Goal: Task Accomplishment & Management: Use online tool/utility

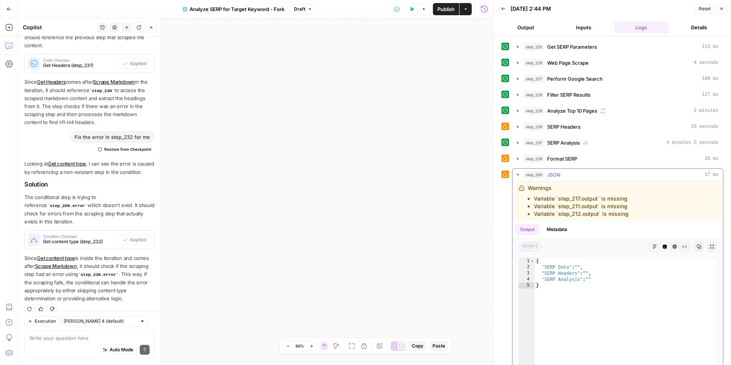
scroll to position [0, 0]
drag, startPoint x: 636, startPoint y: 220, endPoint x: 520, endPoint y: 198, distance: 117.4
click at [520, 198] on div "Warnings Variable `step_217.output` is missing Variable `step_211.output` is mi…" at bounding box center [618, 201] width 211 height 40
copy ul "Variable `step_217.output` is missing Variable `step_211.output` is missing Var…"
click at [76, 340] on textarea at bounding box center [89, 338] width 120 height 8
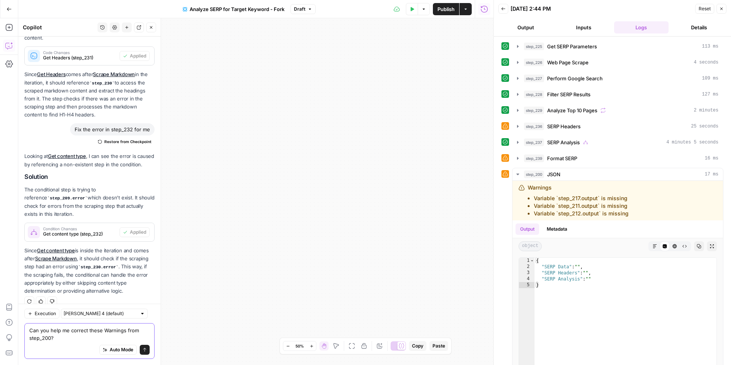
scroll to position [1202, 0]
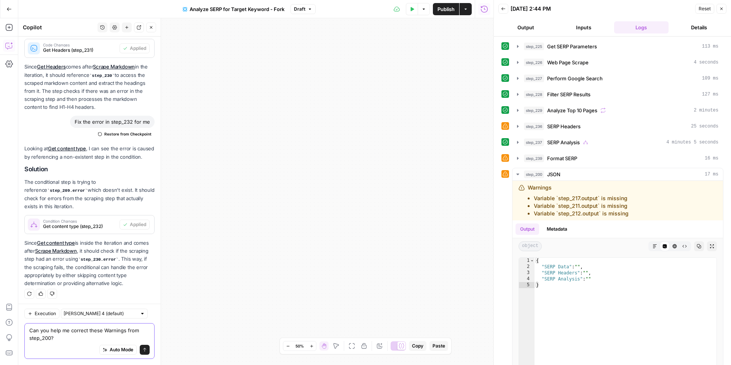
paste textarea "Variable `step_217.output` is missing Variable `step_211.output` is missing Var…"
type textarea "Can you help me correct these Warnings from step_200? Variable `step_217.output…"
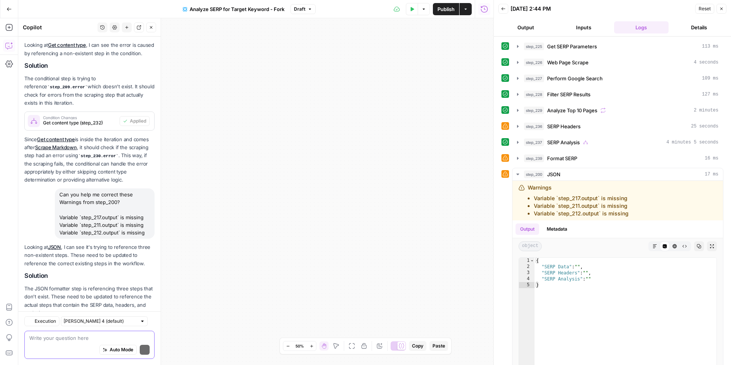
scroll to position [1416, 0]
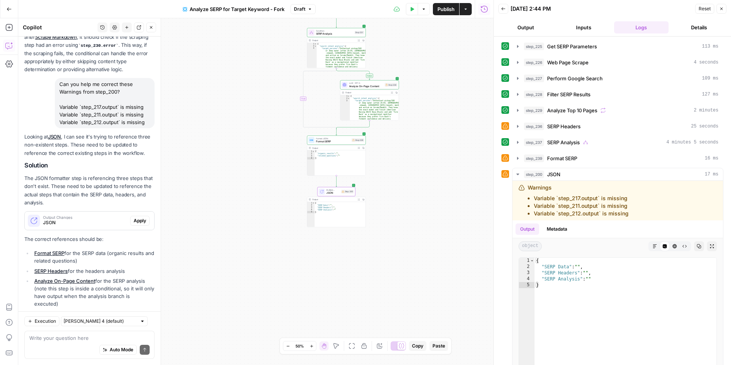
click at [143, 217] on span "Apply" at bounding box center [140, 220] width 13 height 7
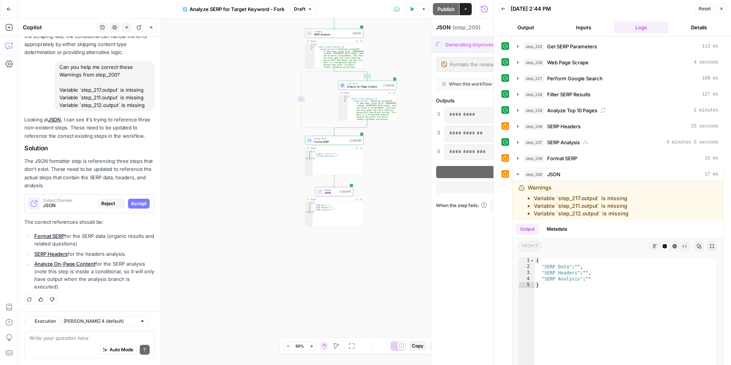
scroll to position [1331, 0]
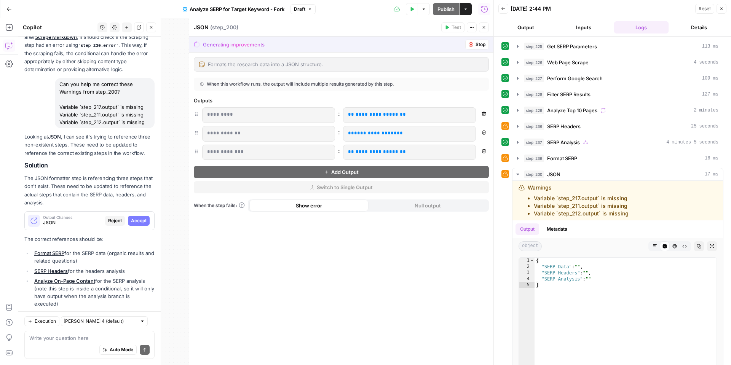
click at [144, 217] on span "Accept" at bounding box center [139, 220] width 16 height 7
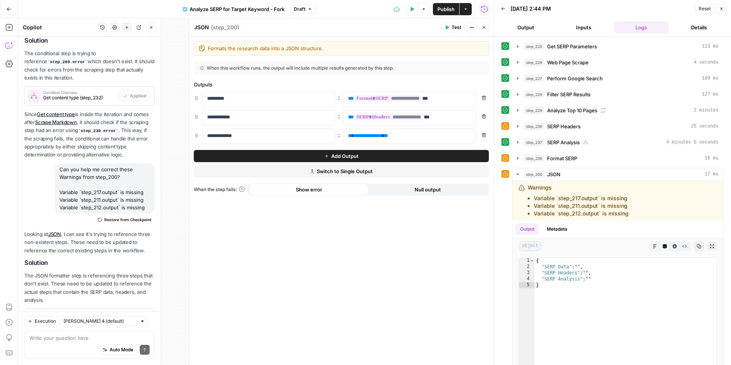
scroll to position [1428, 0]
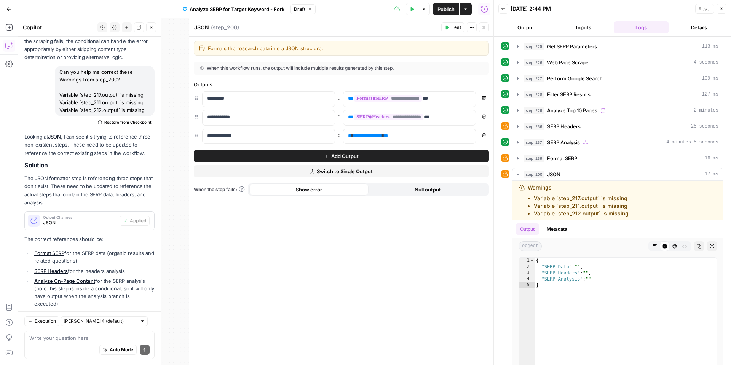
drag, startPoint x: 452, startPoint y: 25, endPoint x: 490, endPoint y: 27, distance: 38.2
click at [452, 25] on span "Test" at bounding box center [457, 27] width 10 height 7
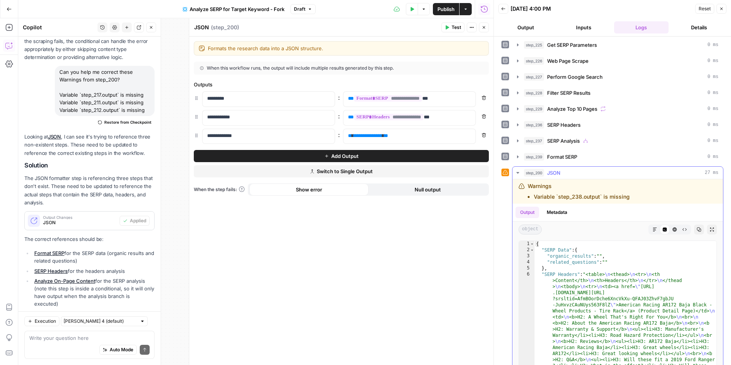
scroll to position [3, 0]
drag, startPoint x: 642, startPoint y: 202, endPoint x: 522, endPoint y: 195, distance: 120.6
click at [522, 195] on div "Warnings Variable `step_238.output` is missing" at bounding box center [596, 190] width 155 height 18
copy li "Variable `step_238.output` is missing"
click at [62, 338] on textarea at bounding box center [89, 338] width 120 height 8
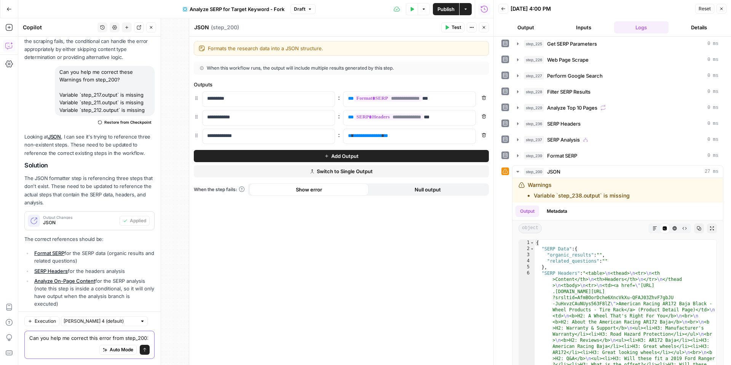
paste textarea "Variable `step_238.output` is missing"
type textarea "Can you help me correct this error from step_200: Variable `step_238.output` is…"
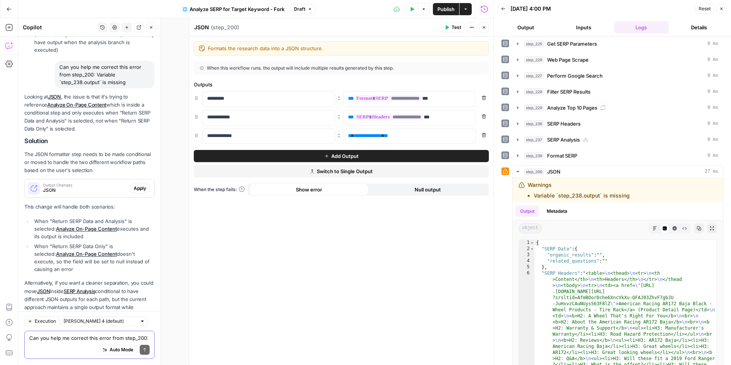
scroll to position [1684, 0]
click at [141, 181] on div "Output Changes JSON Apply" at bounding box center [89, 187] width 129 height 12
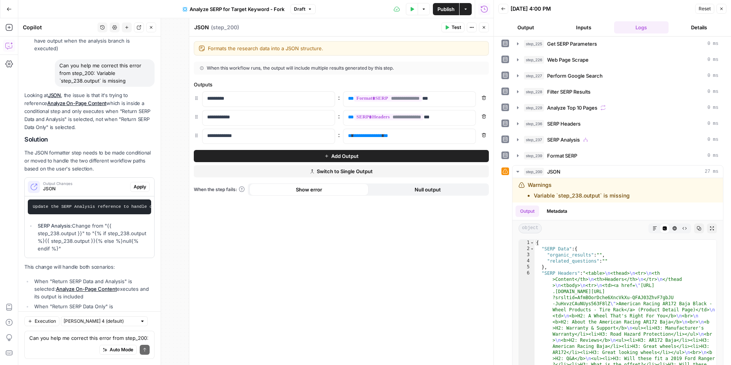
click at [140, 184] on span "Apply" at bounding box center [140, 187] width 13 height 7
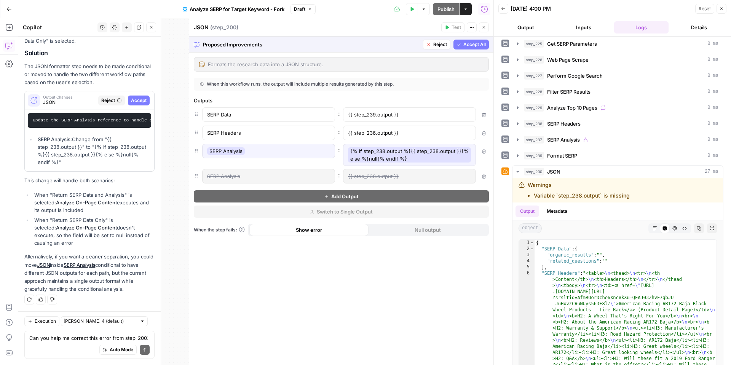
scroll to position [1648, 0]
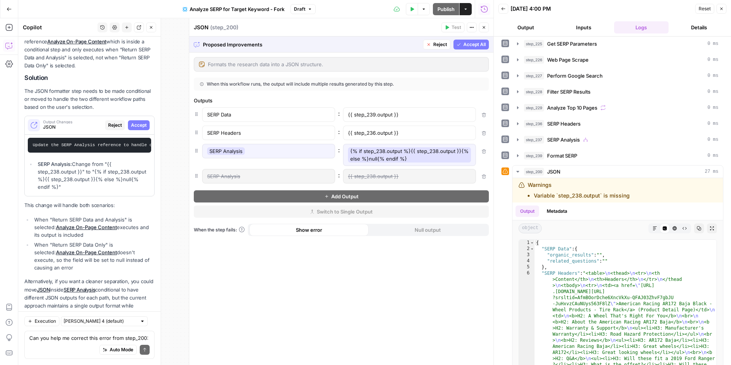
click at [473, 43] on span "Accept All" at bounding box center [475, 44] width 22 height 7
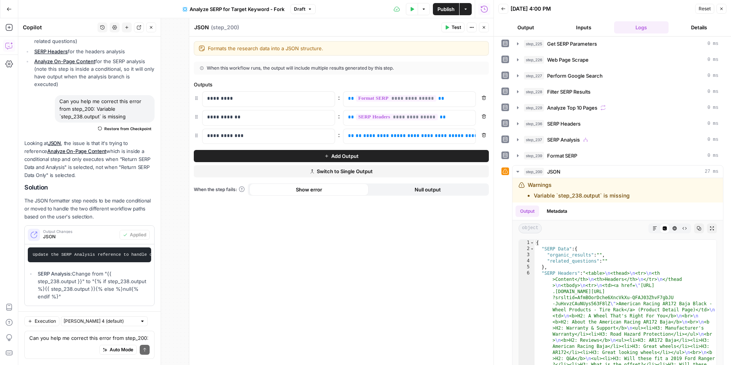
scroll to position [1758, 0]
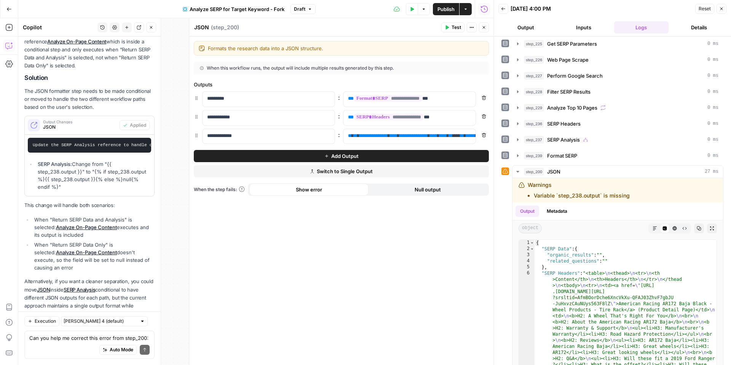
click at [449, 26] on icon "button" at bounding box center [447, 27] width 5 height 5
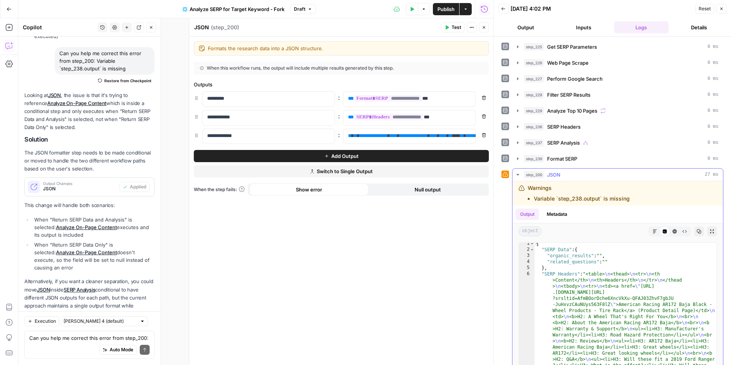
scroll to position [19, 0]
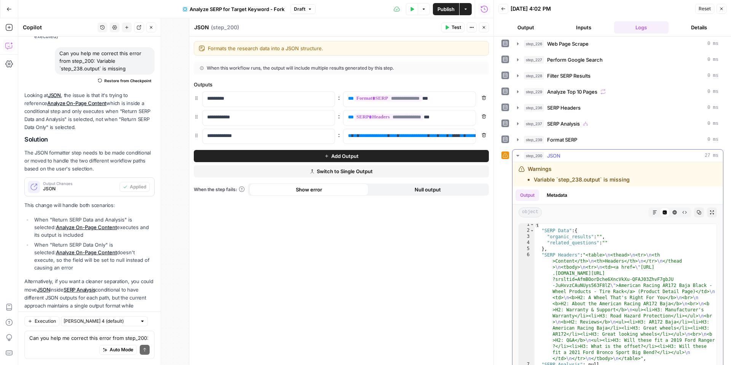
click at [651, 214] on button "Markdown" at bounding box center [655, 213] width 10 height 10
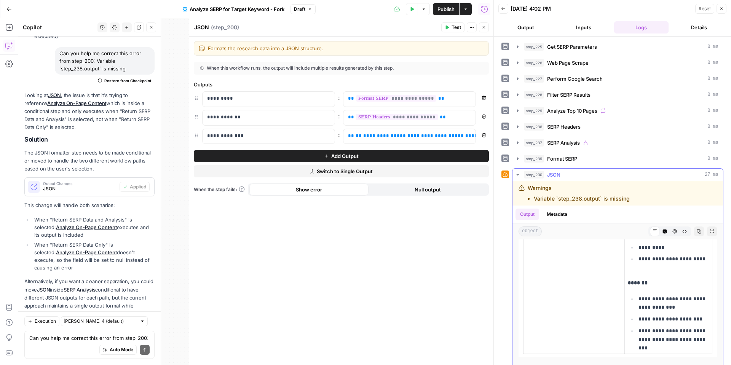
scroll to position [35, 0]
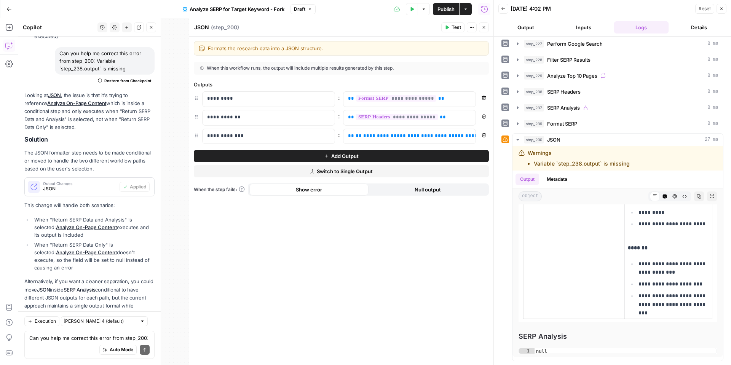
click at [41, 342] on div "Auto Mode Send" at bounding box center [89, 350] width 120 height 17
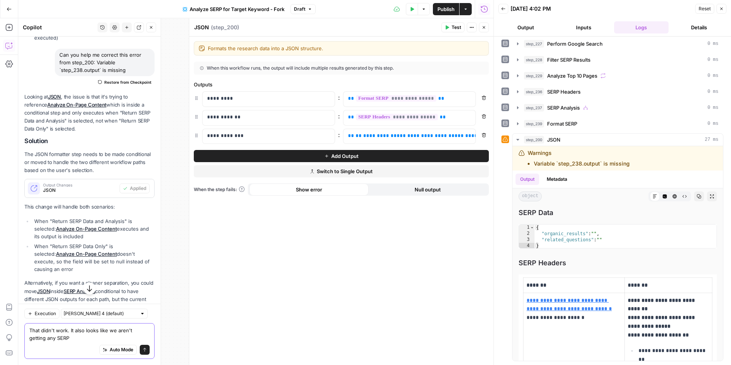
scroll to position [1704, 0]
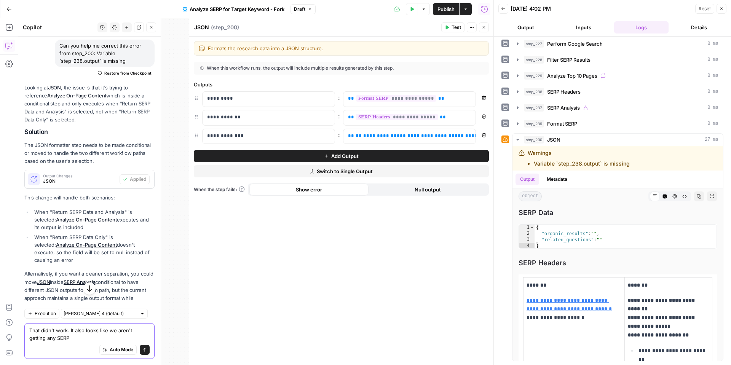
click at [69, 341] on textarea "That didn't work. It also looks like we aren't getting any SERP" at bounding box center [89, 334] width 120 height 15
type textarea "That didn't work. It also looks like we aren't getting any SERP Data in the JSO…"
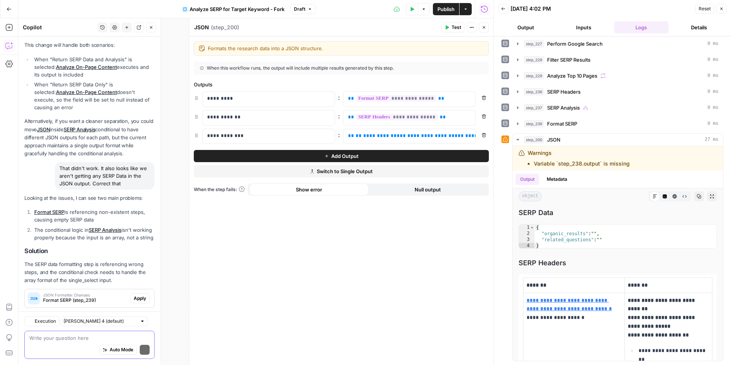
scroll to position [1991, 0]
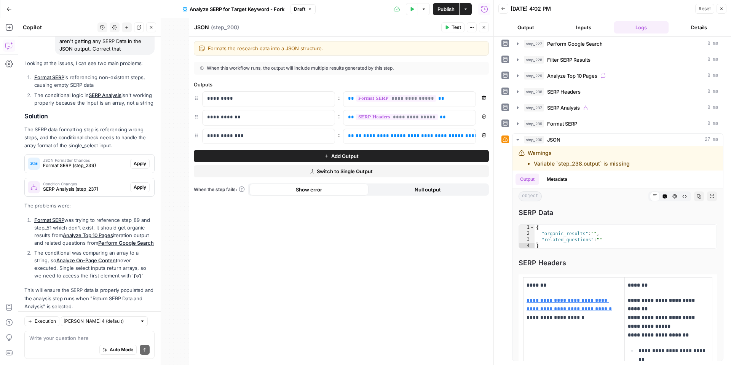
click at [143, 160] on span "Apply" at bounding box center [140, 163] width 13 height 7
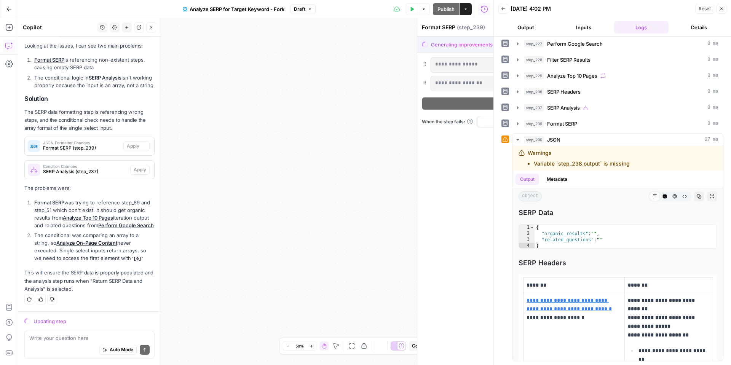
scroll to position [1882, 0]
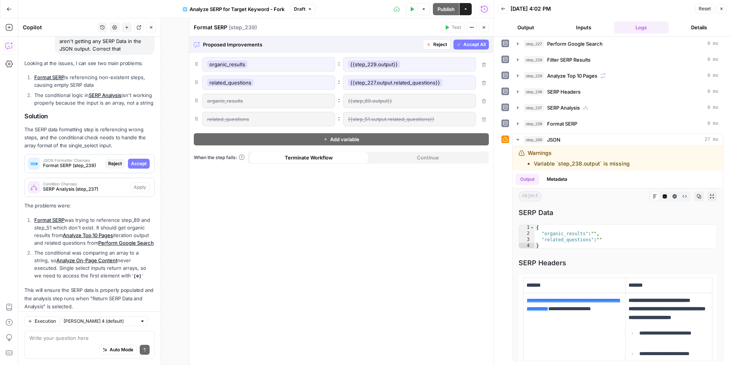
click at [477, 47] on span "Accept All" at bounding box center [475, 44] width 22 height 7
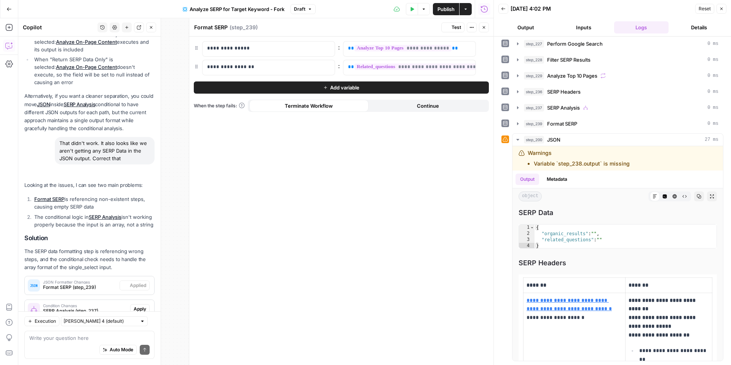
scroll to position [0, 0]
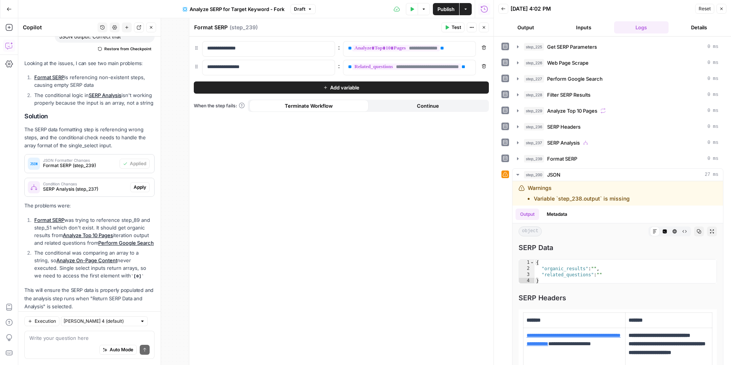
click at [139, 184] on span "Apply" at bounding box center [140, 187] width 13 height 7
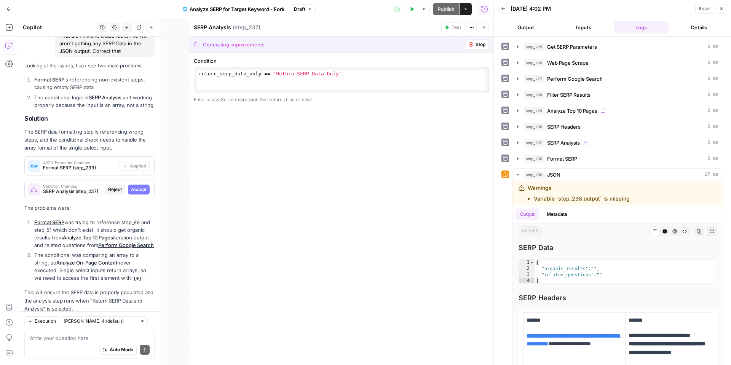
scroll to position [1882, 0]
click at [137, 184] on span "Accept" at bounding box center [139, 187] width 16 height 7
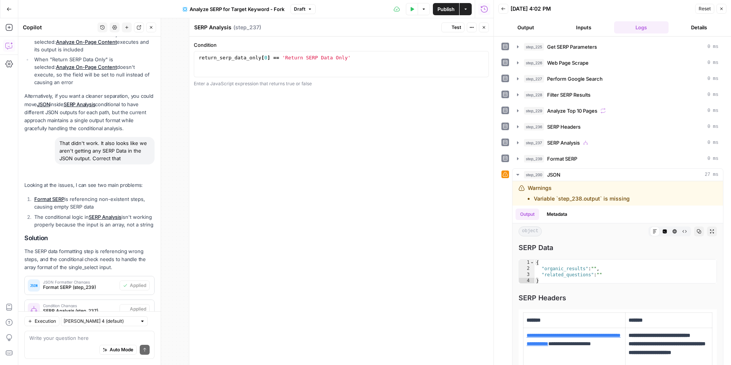
scroll to position [2003, 0]
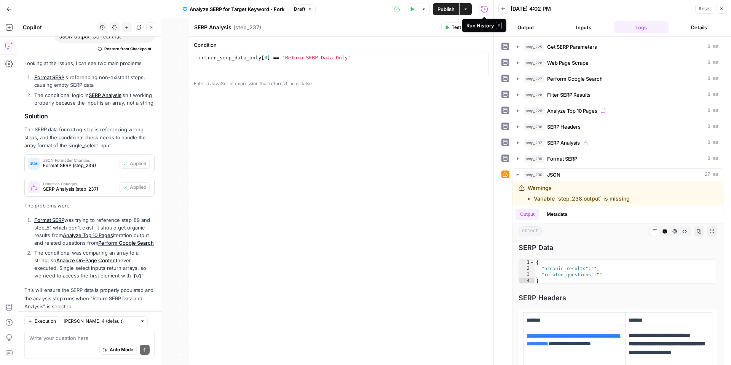
click at [410, 12] on button "Test Data" at bounding box center [412, 9] width 12 height 12
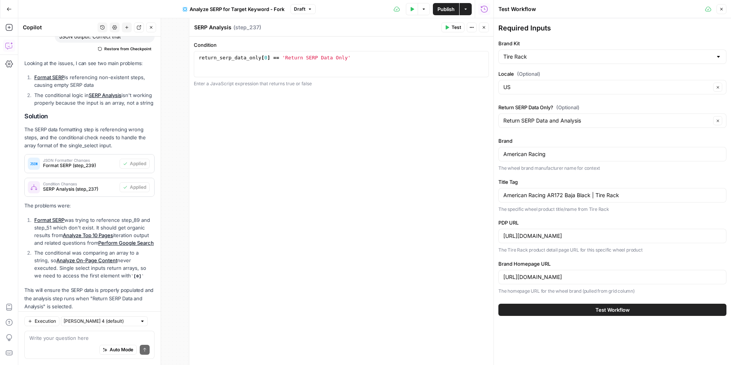
click at [577, 306] on button "Test Workflow" at bounding box center [613, 310] width 228 height 12
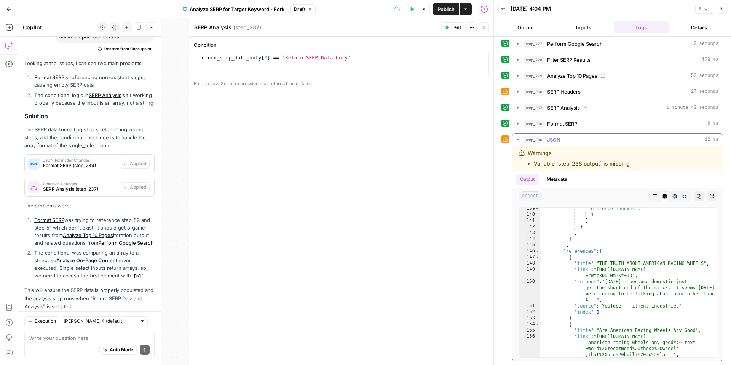
scroll to position [1038, 0]
click at [518, 93] on icon "button" at bounding box center [518, 92] width 6 height 6
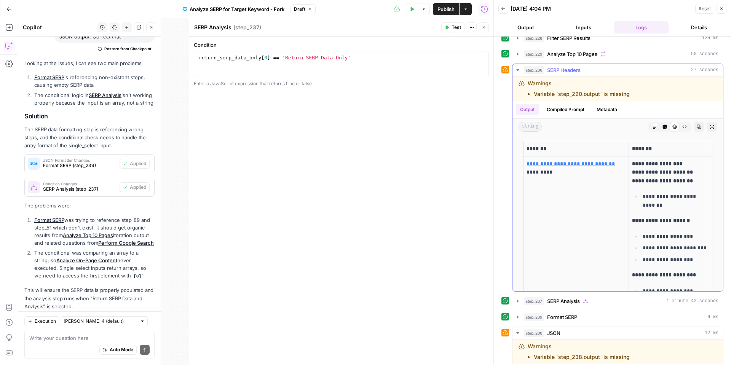
scroll to position [55, 0]
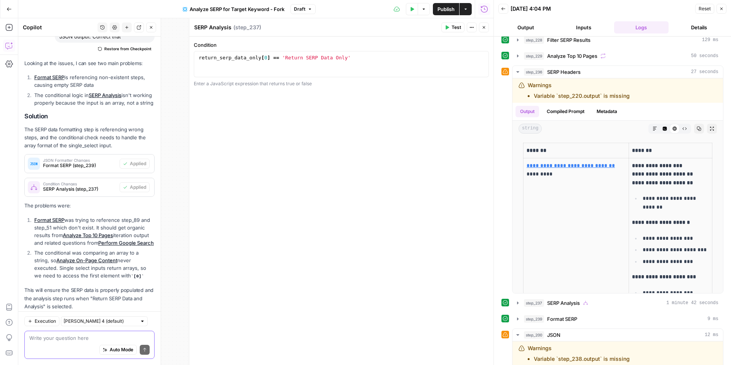
click at [118, 335] on textarea at bounding box center [89, 338] width 120 height 8
drag, startPoint x: 638, startPoint y: 95, endPoint x: 562, endPoint y: 153, distance: 96.4
click at [562, 153] on div "**********" at bounding box center [618, 185] width 211 height 215
drag, startPoint x: 562, startPoint y: 150, endPoint x: 556, endPoint y: 145, distance: 8.1
click at [556, 145] on th "*******" at bounding box center [577, 150] width 106 height 15
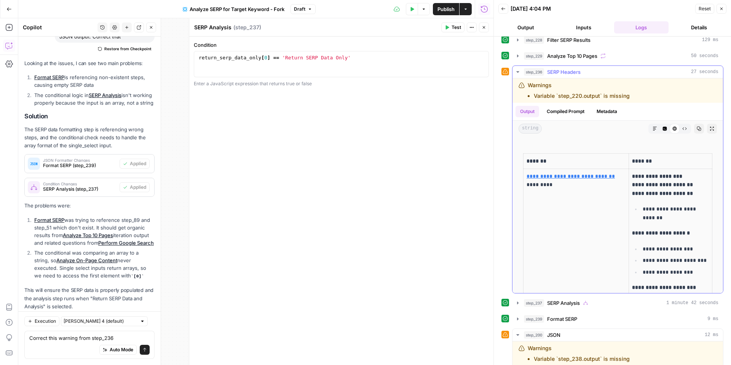
drag, startPoint x: 602, startPoint y: 137, endPoint x: 603, endPoint y: 118, distance: 18.7
click at [602, 137] on div "**********" at bounding box center [618, 230] width 211 height 187
click at [635, 98] on div "Warnings Variable `step_220.output` is missing" at bounding box center [596, 91] width 155 height 18
drag, startPoint x: 647, startPoint y: 98, endPoint x: 518, endPoint y: 99, distance: 128.4
click at [519, 99] on div "Warnings Variable `step_220.output` is missing" at bounding box center [596, 91] width 155 height 18
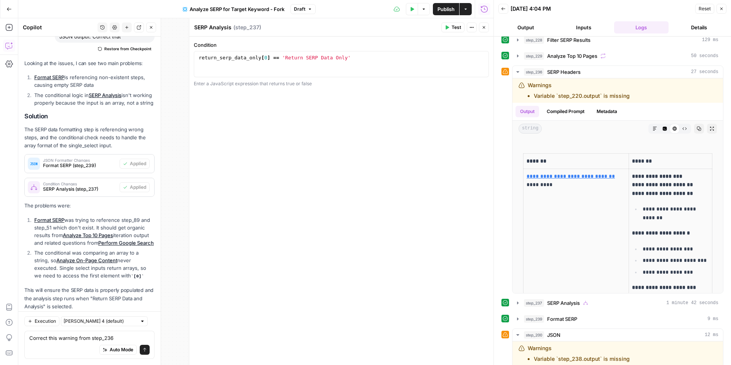
copy li "Variable `step_220.output` is missing"
click at [129, 345] on button "Auto Mode" at bounding box center [117, 350] width 37 height 10
click at [128, 340] on textarea "Correct this warning from step_236" at bounding box center [89, 338] width 120 height 8
click at [121, 352] on span "Auto Mode" at bounding box center [122, 350] width 24 height 7
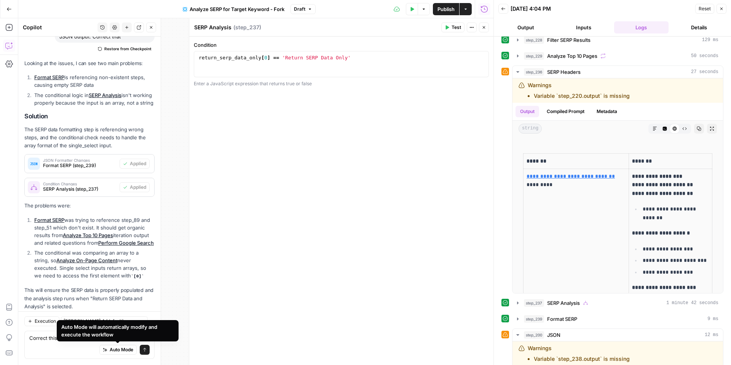
click at [73, 350] on div "Auto Mode Send" at bounding box center [89, 350] width 120 height 17
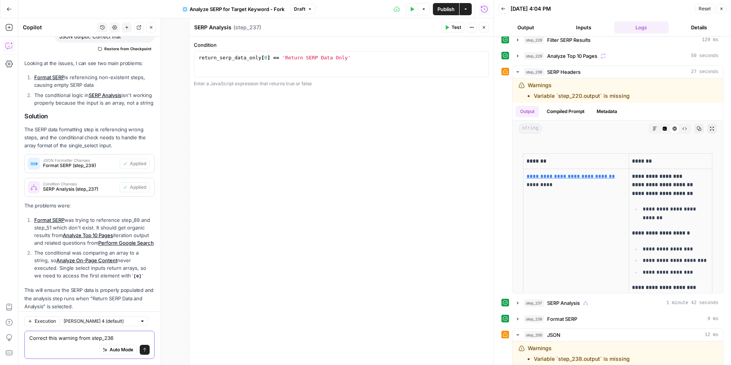
type textarea "Correct this warning from step_236:"
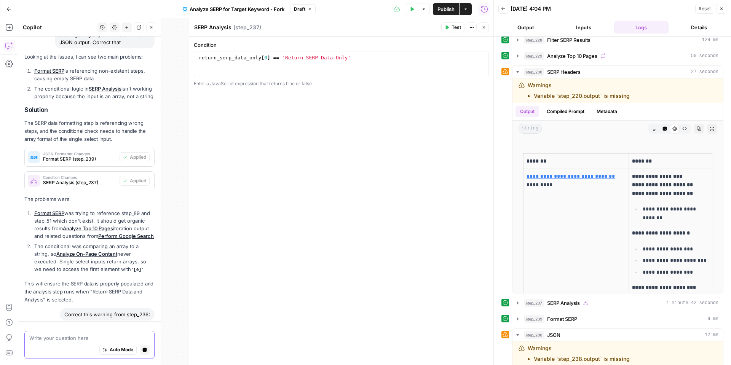
paste textarea "Variable `step_220.output` is missing"
click at [146, 348] on icon "button" at bounding box center [145, 350] width 4 height 4
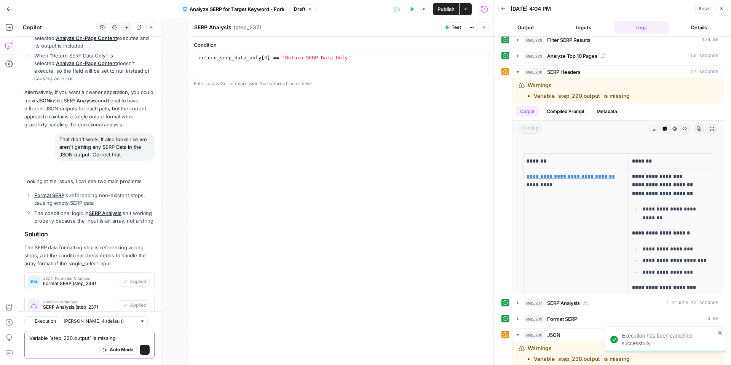
scroll to position [2020, 0]
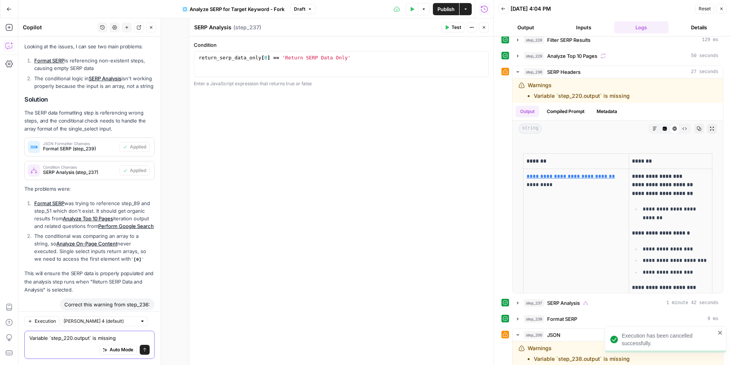
click at [29, 339] on textarea "Variable `step_220.output` is missing" at bounding box center [89, 338] width 120 height 8
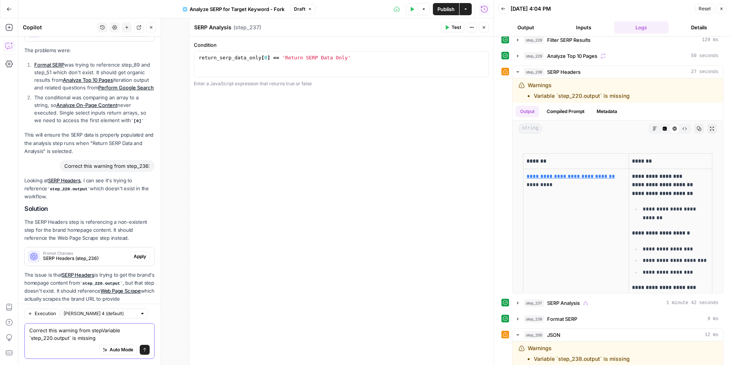
scroll to position [2175, 0]
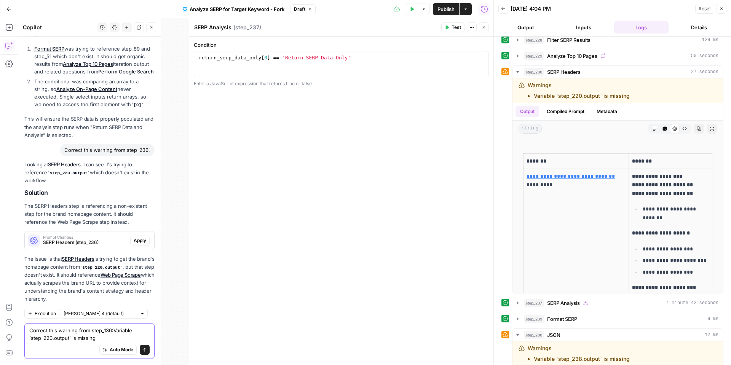
type textarea "Correct this warning from step_136: Variable `step_220.output` is missing"
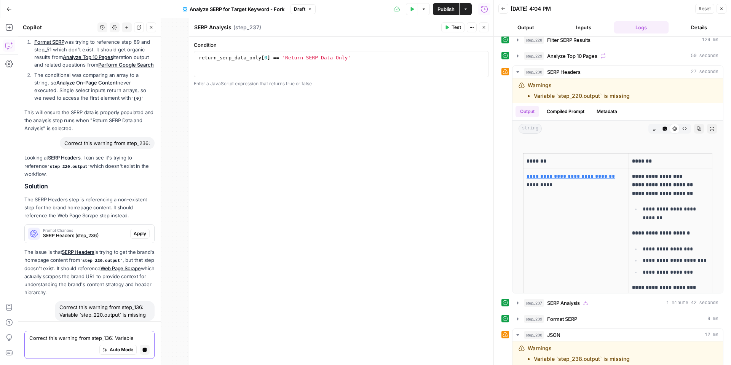
scroll to position [2056, 0]
click at [520, 74] on icon "button" at bounding box center [518, 72] width 6 height 6
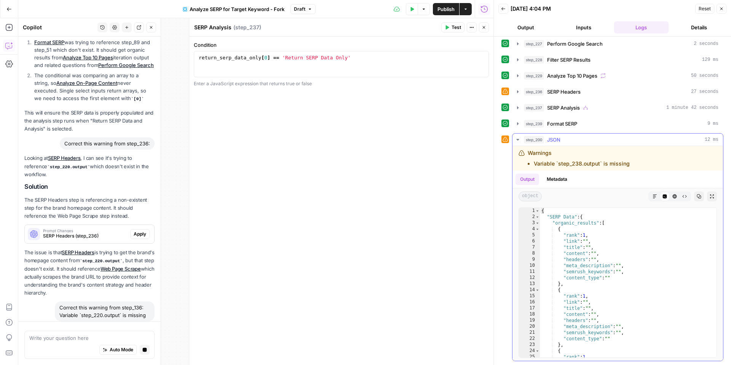
drag, startPoint x: 639, startPoint y: 167, endPoint x: 534, endPoint y: 165, distance: 105.5
click at [534, 165] on div "Warnings Variable `step_238.output` is missing" at bounding box center [596, 158] width 155 height 18
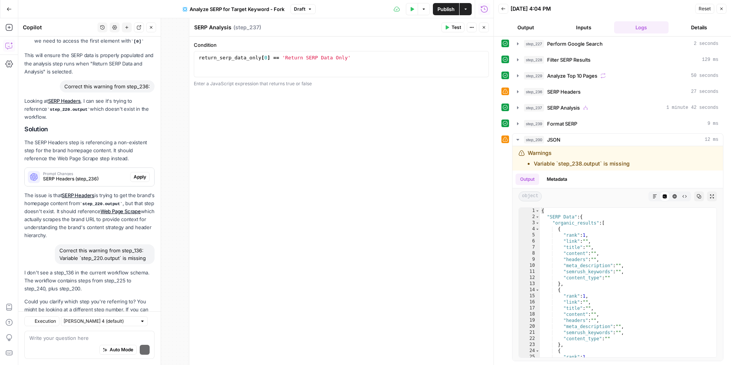
scroll to position [2385, 0]
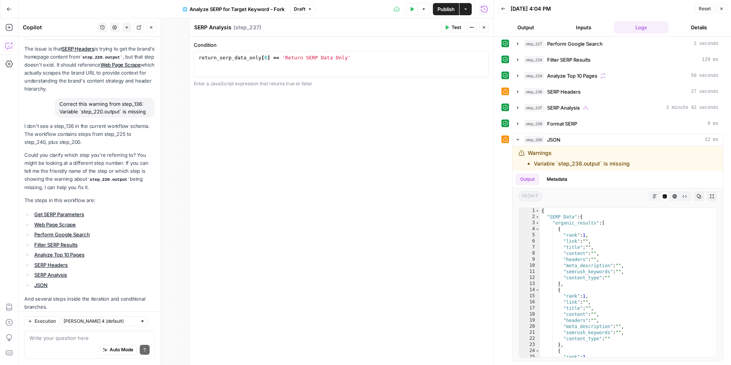
click at [38, 342] on div "Auto Mode Send" at bounding box center [89, 350] width 120 height 17
paste textarea "Variable `step_220.output` is missing"
type textarea "Correct this warning from step_236: Variable `step_220.output` is missing"
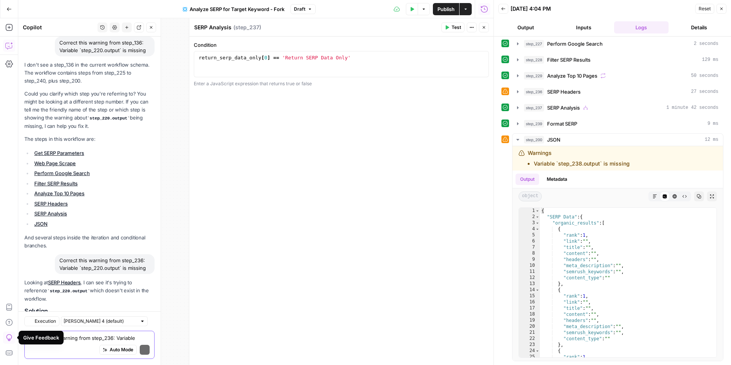
scroll to position [2593, 0]
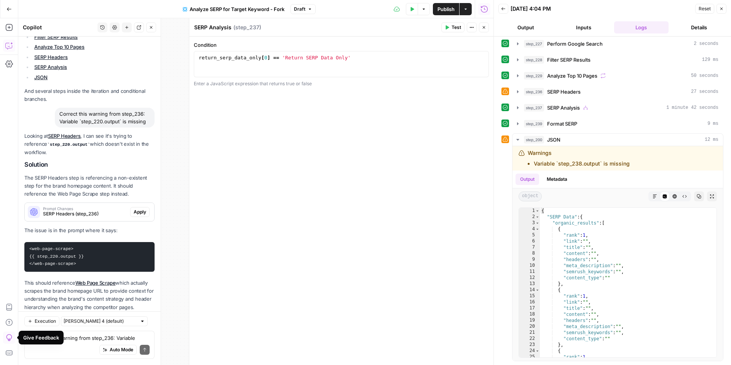
click at [141, 209] on span "Apply" at bounding box center [140, 212] width 13 height 7
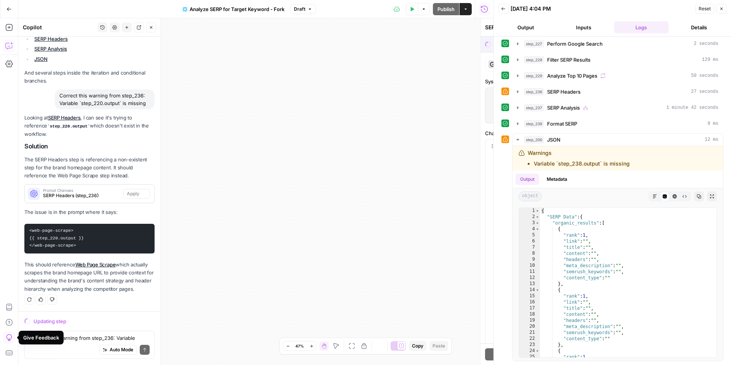
scroll to position [2471, 0]
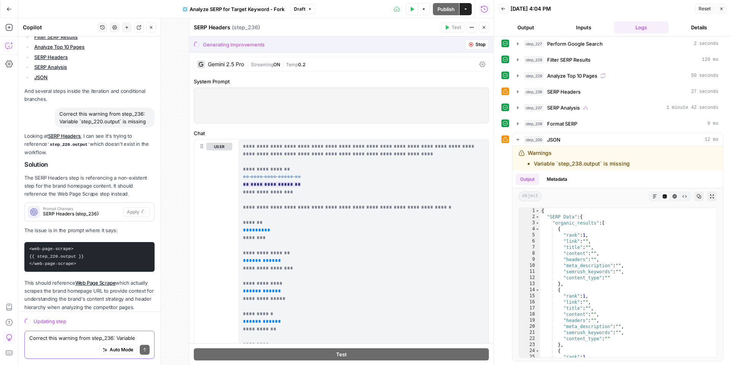
click at [61, 337] on textarea "Correct this warning from step_236: Variable `step_220.output` is missing" at bounding box center [89, 338] width 120 height 8
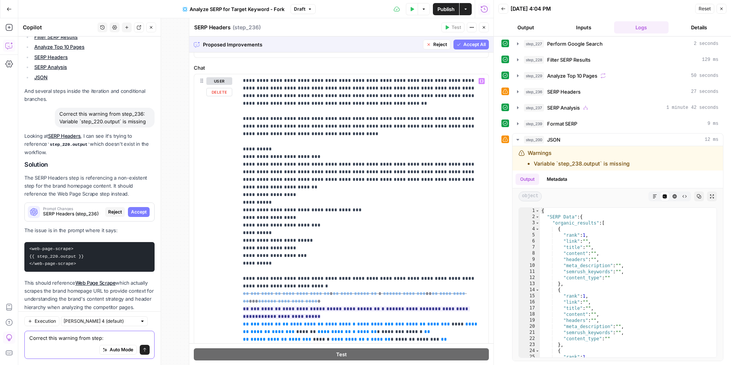
scroll to position [129, 0]
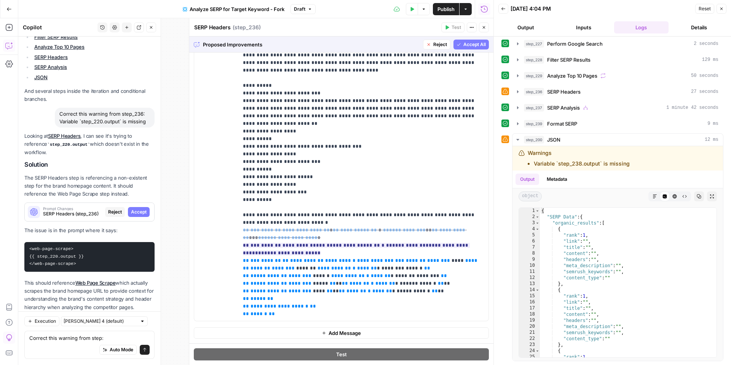
drag, startPoint x: 481, startPoint y: 44, endPoint x: 455, endPoint y: 75, distance: 40.3
click at [481, 44] on span "Accept All" at bounding box center [475, 44] width 22 height 7
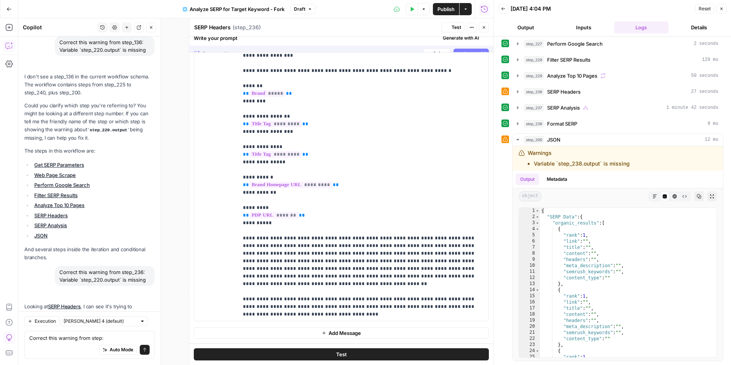
scroll to position [0, 0]
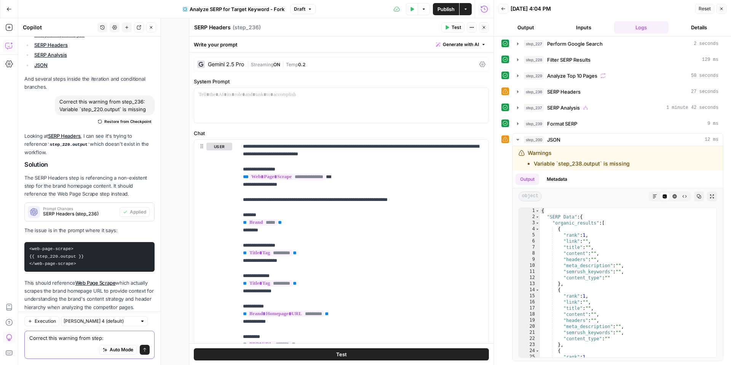
click at [112, 341] on textarea "Correct this warning from step:" at bounding box center [89, 338] width 120 height 8
drag, startPoint x: 622, startPoint y: 167, endPoint x: 532, endPoint y: 164, distance: 89.9
click at [532, 164] on div "Warnings Variable `step_238.output` is missing" at bounding box center [596, 158] width 155 height 18
copy li "Variable `step_238.output` is missing"
click at [125, 339] on textarea "Correct this warning from step_200" at bounding box center [89, 338] width 120 height 8
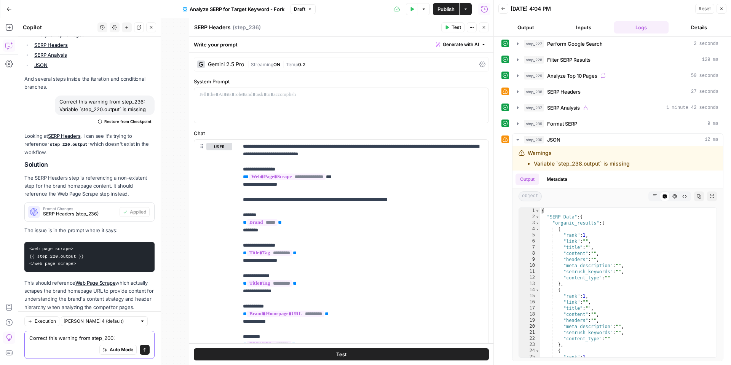
paste textarea "Variable `step_238.output` is missing"
type textarea "Correct this warning from step_200: Variable `step_238.output` is missing"
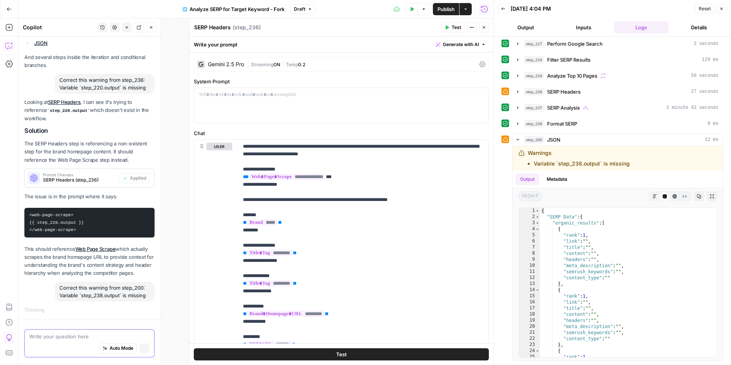
scroll to position [2483, 0]
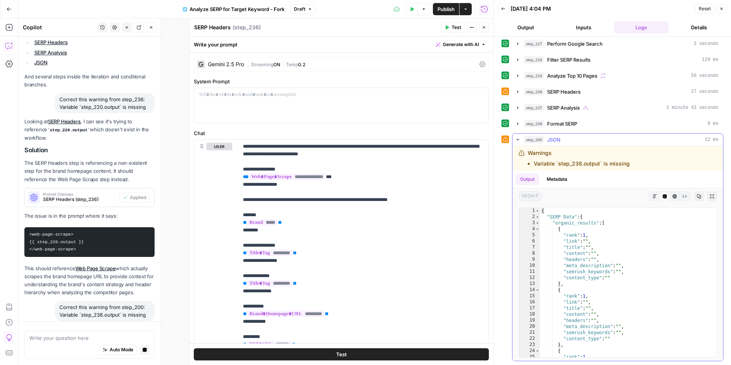
click at [520, 138] on icon "button" at bounding box center [518, 140] width 6 height 6
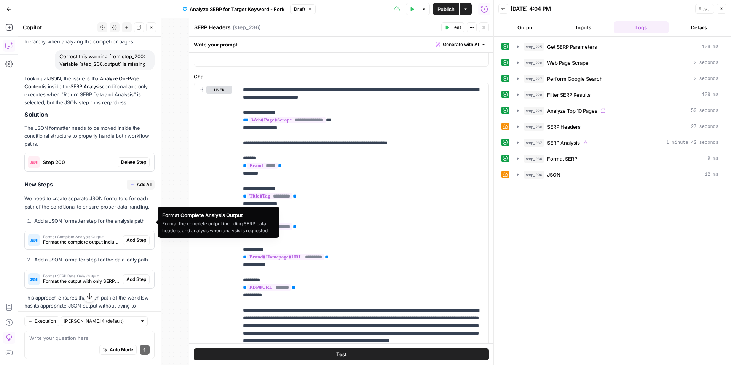
scroll to position [2914, 0]
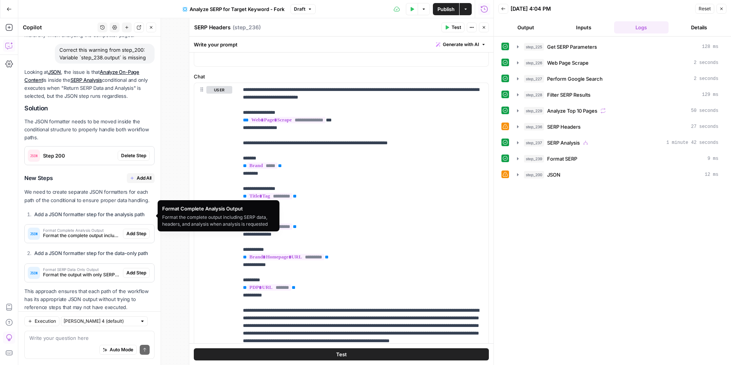
click at [131, 152] on span "Delete Step" at bounding box center [133, 155] width 25 height 7
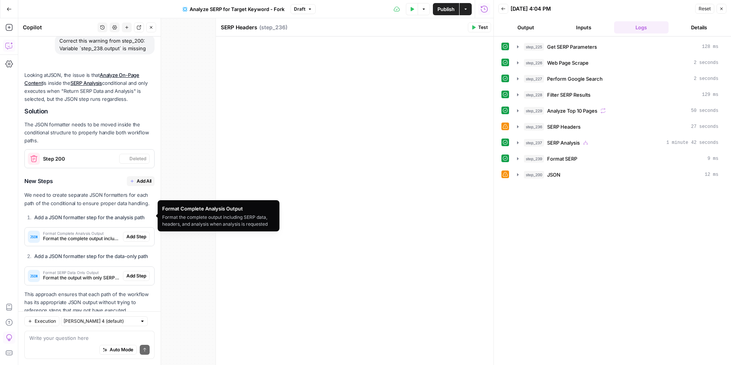
scroll to position [2917, 0]
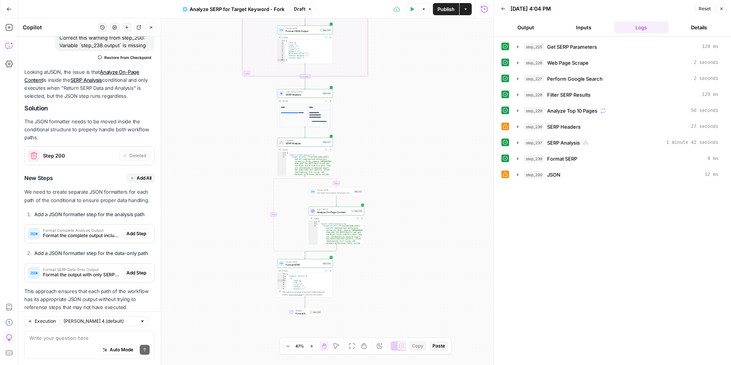
click at [136, 230] on span "Add Step" at bounding box center [136, 233] width 20 height 7
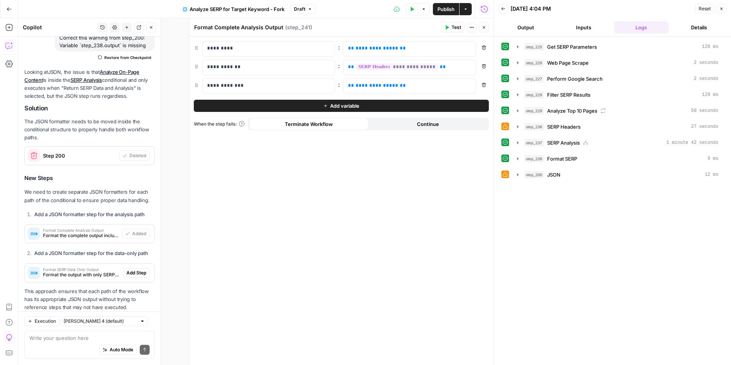
click at [139, 270] on span "Add Step" at bounding box center [136, 273] width 20 height 7
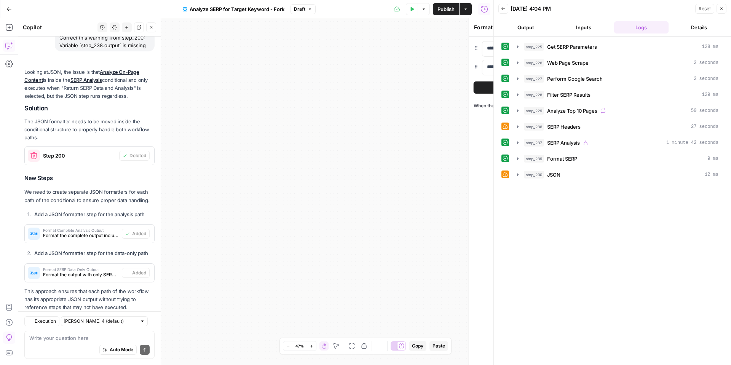
type textarea "Format SERP Data Only Output"
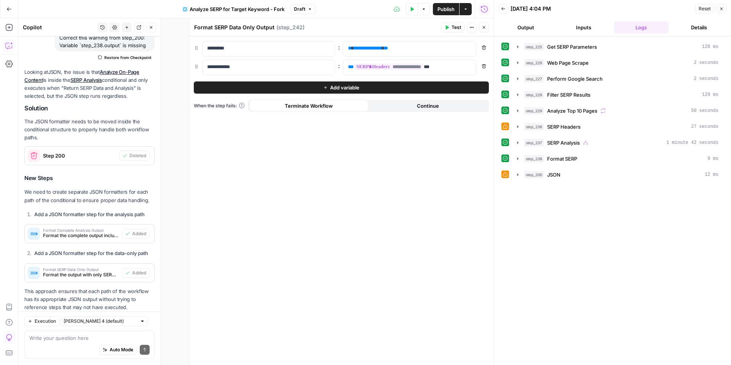
click at [482, 31] on button "Close" at bounding box center [484, 27] width 10 height 10
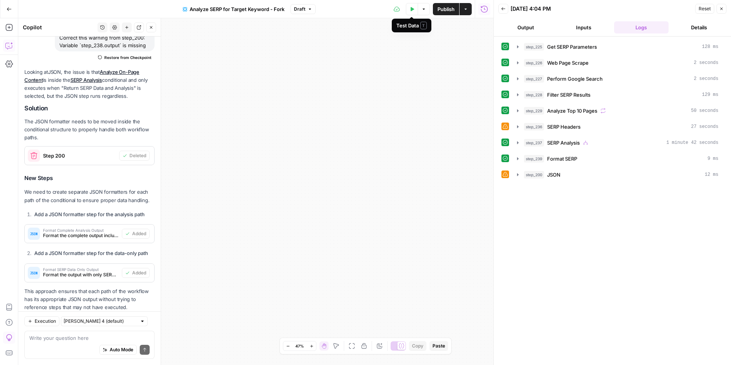
click at [414, 11] on button "Test Data" at bounding box center [412, 9] width 12 height 12
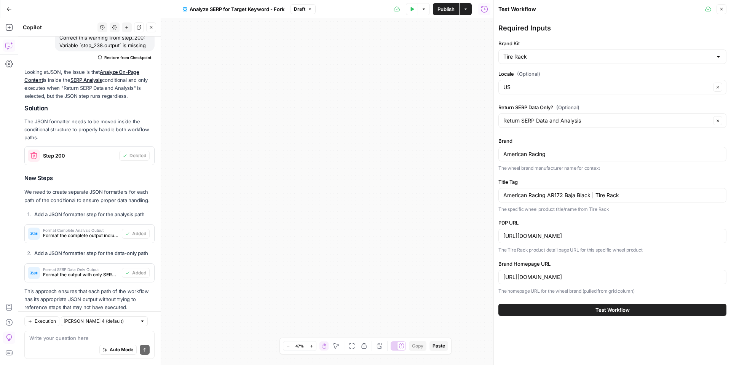
click at [558, 313] on button "Test Workflow" at bounding box center [613, 310] width 228 height 12
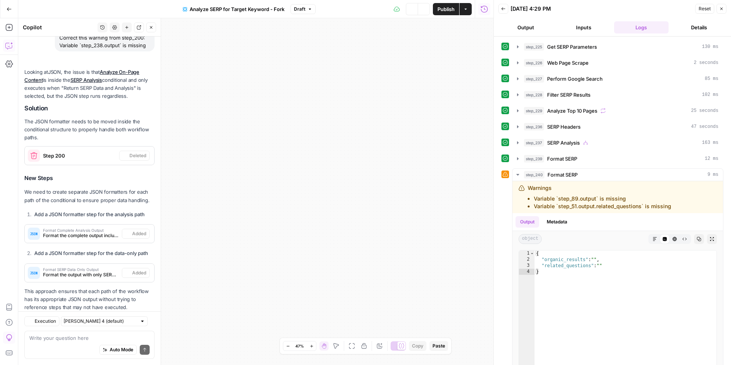
scroll to position [2917, 0]
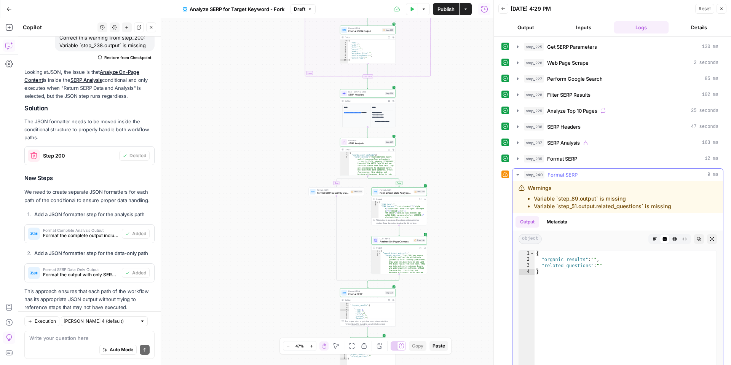
drag, startPoint x: 691, startPoint y: 205, endPoint x: 518, endPoint y: 195, distance: 173.6
click at [522, 195] on div "Warnings Variable `step_89.output` is missing Variable `step_51.output.related_…" at bounding box center [607, 197] width 176 height 26
click at [560, 200] on li "Variable `step_89.output` is missing" at bounding box center [602, 199] width 137 height 8
drag, startPoint x: 690, startPoint y: 204, endPoint x: 574, endPoint y: 200, distance: 115.9
click at [535, 200] on div "Warnings Variable `step_89.output` is missing Variable `step_51.output.related_…" at bounding box center [618, 197] width 211 height 32
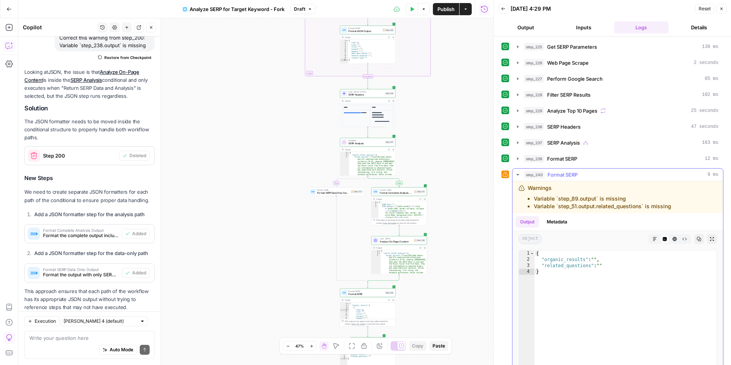
drag, startPoint x: 690, startPoint y: 206, endPoint x: 533, endPoint y: 197, distance: 157.6
click at [533, 197] on div "Warnings Variable `step_89.output` is missing Variable `step_51.output.related_…" at bounding box center [618, 197] width 211 height 32
copy ul "Variable `step_89.output` is missing Variable `step_51.output.related_questions…"
drag, startPoint x: 117, startPoint y: 332, endPoint x: 111, endPoint y: 330, distance: 6.0
click at [117, 332] on div "Write your question here Auto Mode Send" at bounding box center [89, 345] width 130 height 28
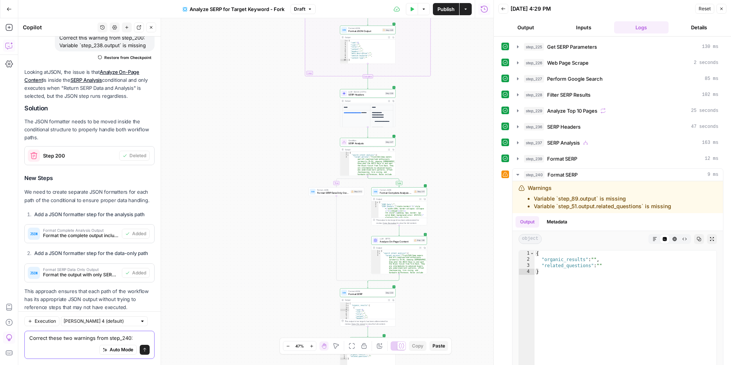
paste textarea "Variable `step_89.output` is missing Variable `step_51.output.related_questions…"
type textarea "Correct these two warnings from step_240: Variable `step_89.output` is missing …"
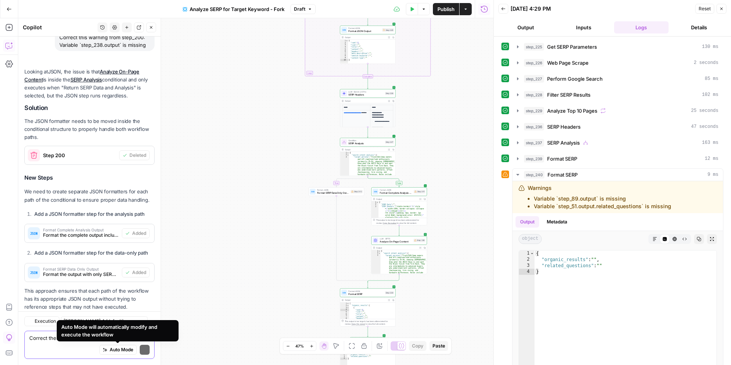
scroll to position [3128, 0]
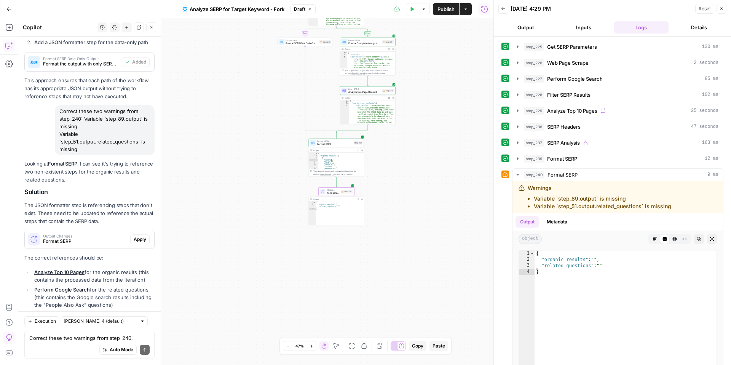
click at [139, 236] on span "Apply" at bounding box center [140, 239] width 13 height 7
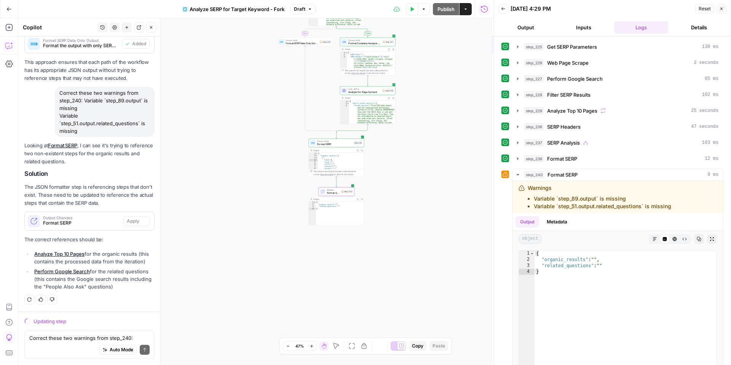
scroll to position [2945, 0]
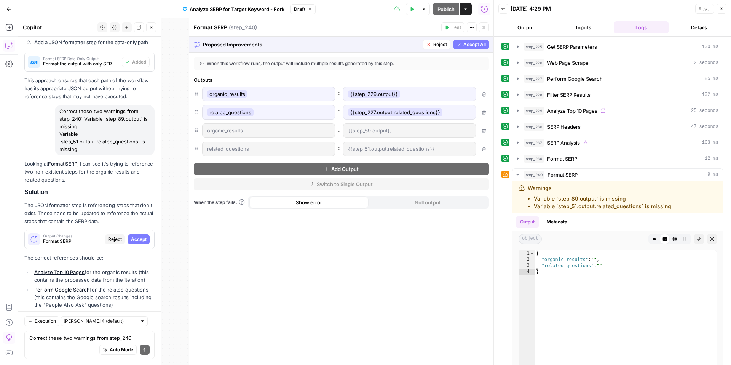
click at [464, 44] on span "Accept All" at bounding box center [475, 44] width 22 height 7
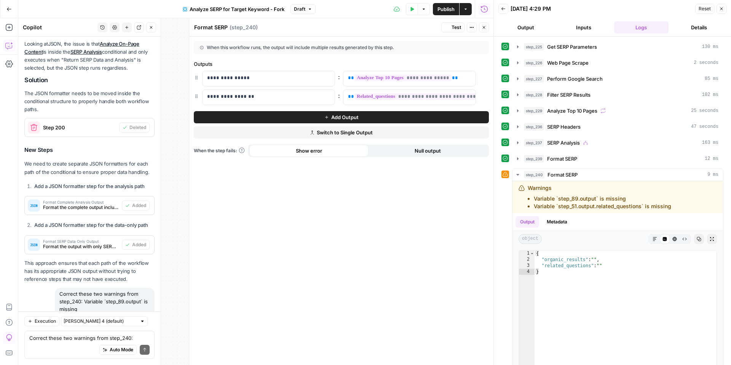
scroll to position [3140, 0]
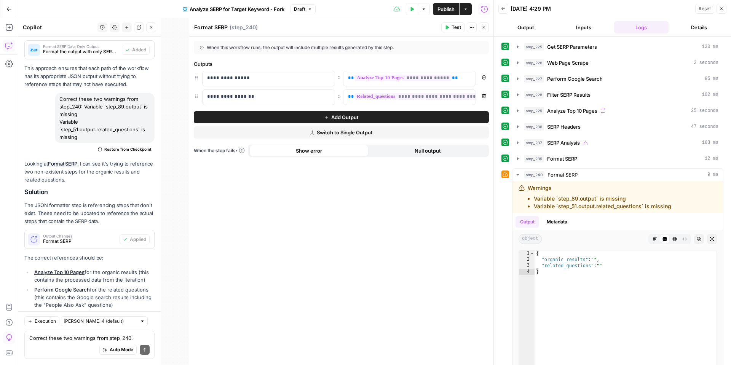
click at [453, 28] on span "Test" at bounding box center [457, 27] width 10 height 7
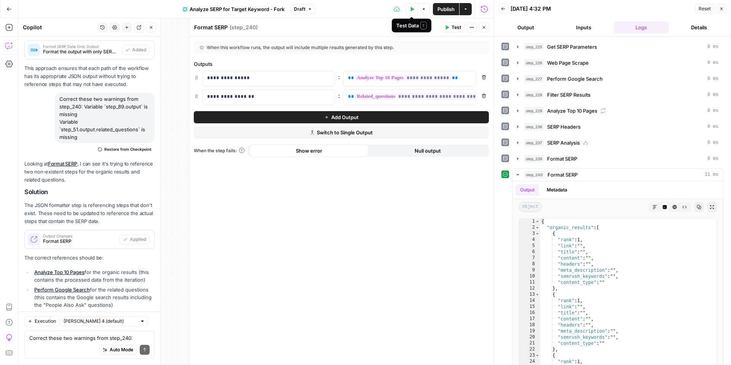
click at [411, 8] on icon "button" at bounding box center [412, 9] width 3 height 4
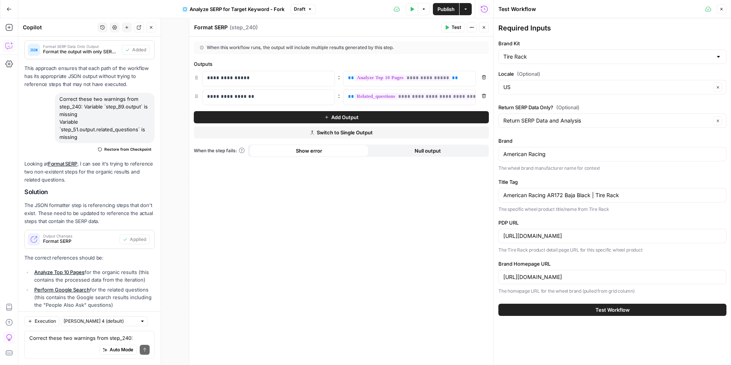
click at [544, 308] on button "Test Workflow" at bounding box center [613, 310] width 228 height 12
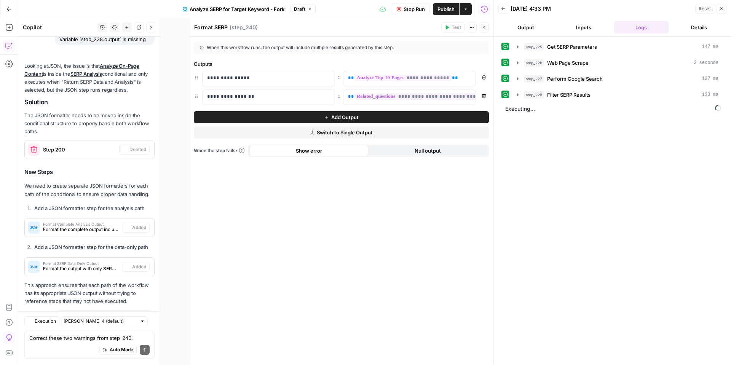
scroll to position [3140, 0]
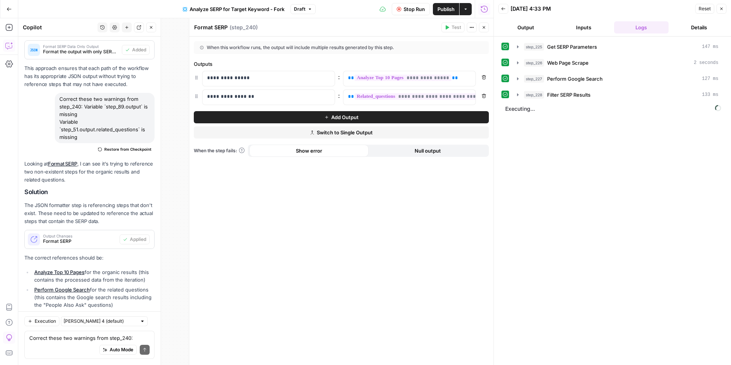
click at [483, 28] on icon "button" at bounding box center [484, 27] width 5 height 5
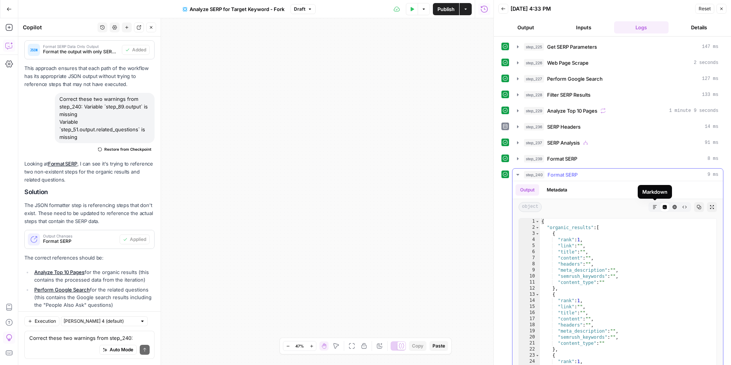
click at [650, 209] on button "Markdown" at bounding box center [655, 207] width 10 height 10
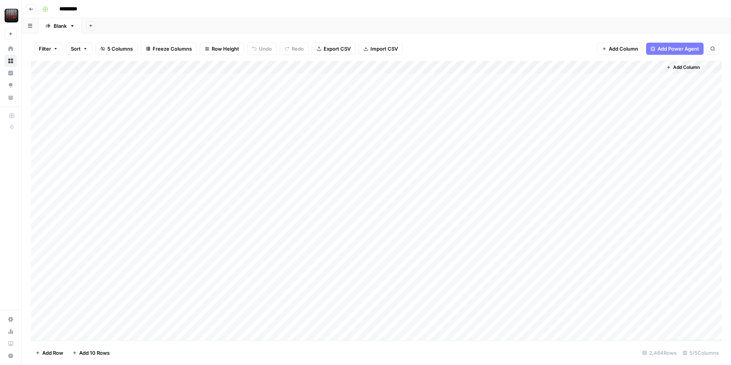
click at [190, 70] on div "Add Column" at bounding box center [376, 201] width 691 height 280
click at [208, 67] on div at bounding box center [246, 68] width 159 height 15
click at [270, 73] on div at bounding box center [246, 68] width 159 height 15
click at [282, 67] on div at bounding box center [246, 68] width 159 height 15
click at [281, 76] on div "Add Column" at bounding box center [376, 201] width 691 height 280
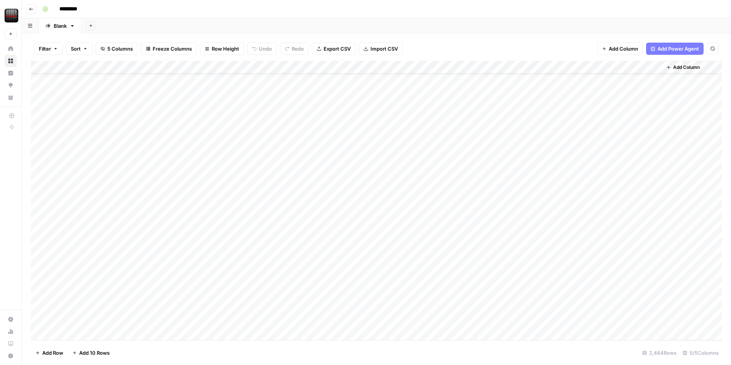
scroll to position [27, 0]
click at [253, 195] on div "Add Column" at bounding box center [376, 201] width 691 height 280
click at [224, 187] on div "Add Column" at bounding box center [376, 201] width 691 height 280
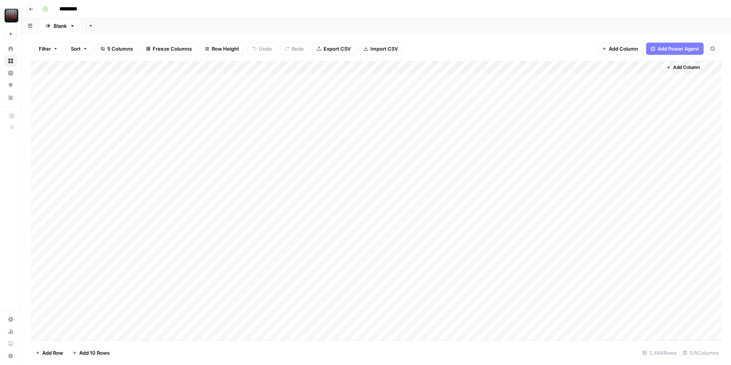
click at [184, 81] on div "Add Column" at bounding box center [376, 201] width 691 height 280
click at [197, 64] on div "Add Column" at bounding box center [376, 112] width 691 height 103
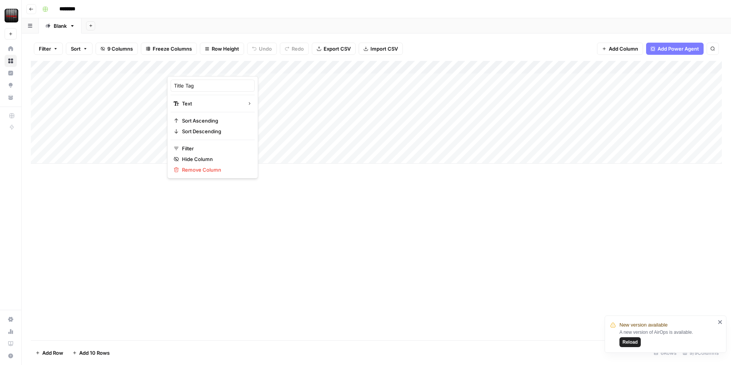
click at [197, 69] on div at bounding box center [222, 68] width 110 height 15
click at [329, 93] on div "Add Column" at bounding box center [376, 112] width 691 height 103
click at [240, 76] on div "Add Column" at bounding box center [376, 112] width 691 height 103
